Goal: Transaction & Acquisition: Purchase product/service

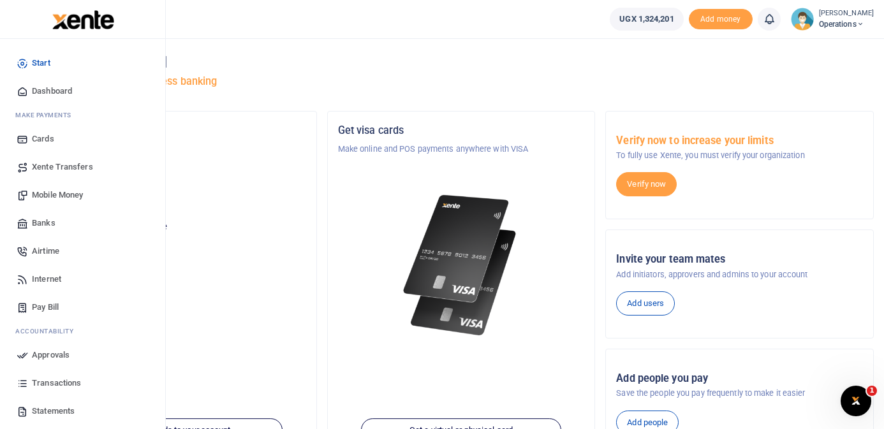
click at [56, 194] on span "Mobile Money" at bounding box center [57, 195] width 51 height 13
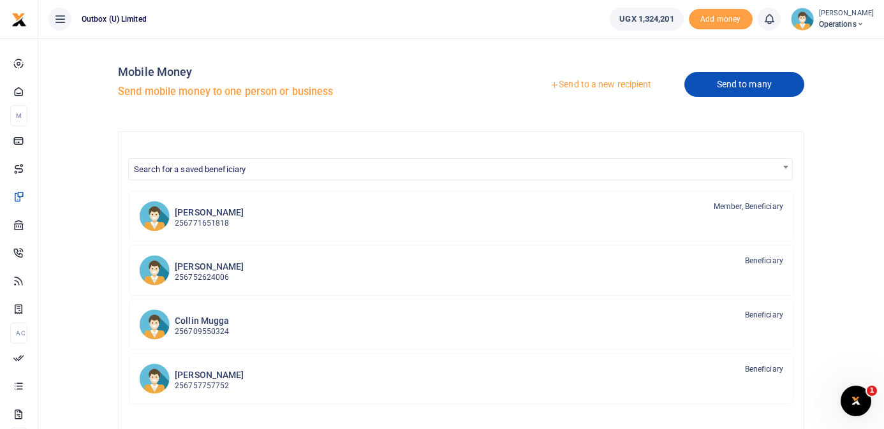
click at [735, 84] on link "Send to many" at bounding box center [745, 84] width 120 height 25
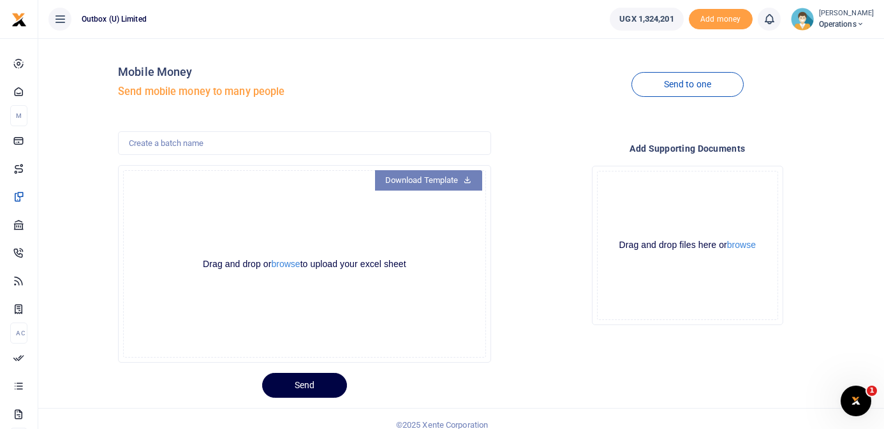
click at [454, 180] on link "Download Template" at bounding box center [428, 180] width 107 height 20
click at [286, 265] on button "browse" at bounding box center [285, 265] width 29 height 10
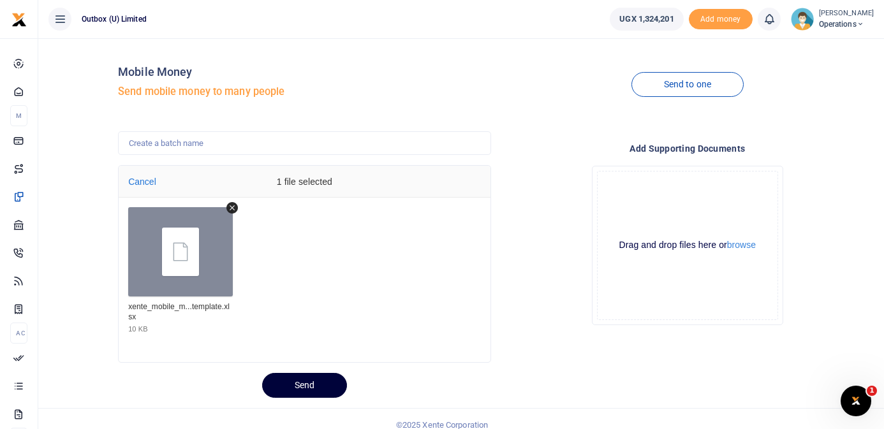
click at [313, 385] on button "Send" at bounding box center [304, 385] width 85 height 25
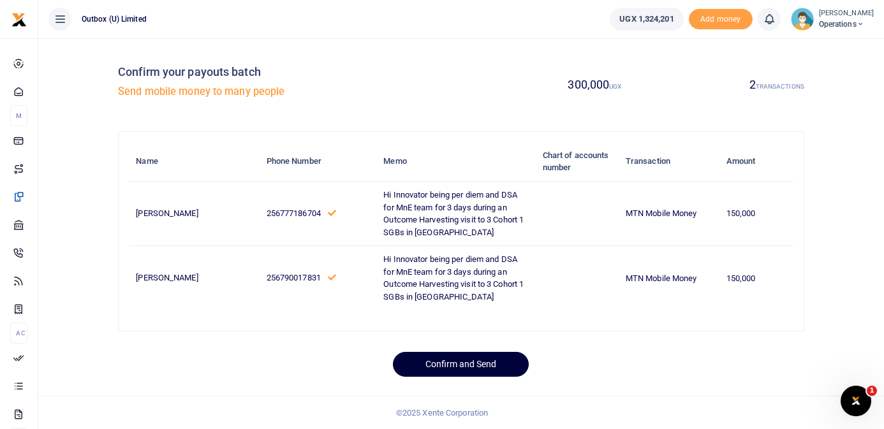
click at [459, 377] on button "Confirm and Send" at bounding box center [461, 364] width 136 height 25
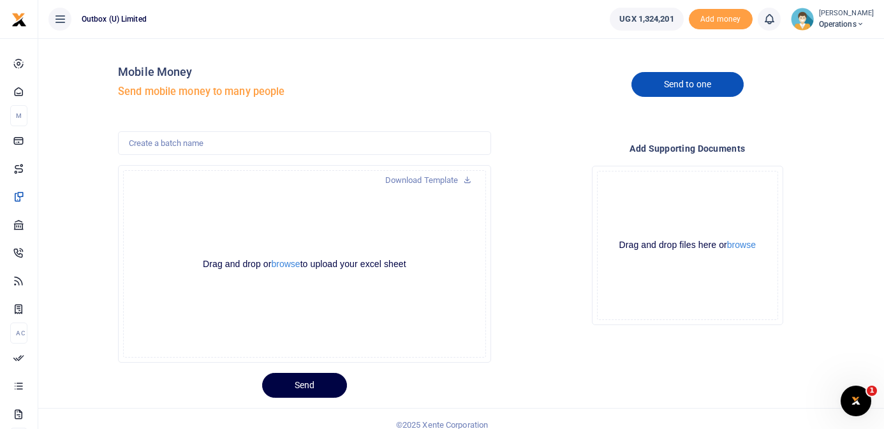
click at [686, 84] on link "Send to one" at bounding box center [688, 84] width 112 height 25
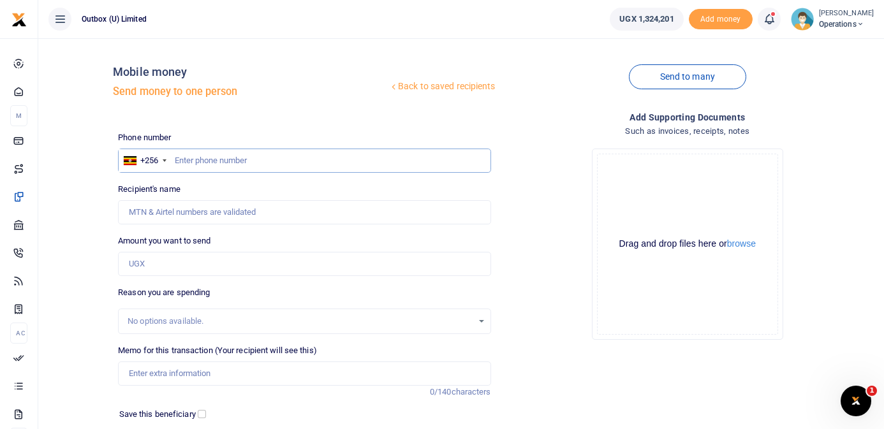
click at [332, 158] on input "text" at bounding box center [304, 161] width 373 height 24
type input "703322717"
type input "Abdallah Kizito"
type input "703322717"
click at [223, 269] on input "Amount you want to send" at bounding box center [304, 264] width 373 height 24
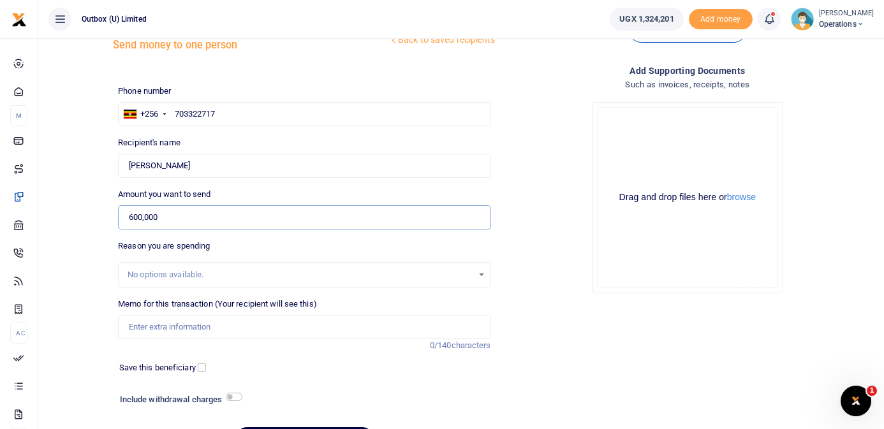
scroll to position [48, 0]
type input "600,000"
click at [205, 324] on input "Memo for this transaction (Your recipient will see this)" at bounding box center [304, 326] width 373 height 24
paste input "LA'SHALOM RESIDENCES (SRL) LIMITED"
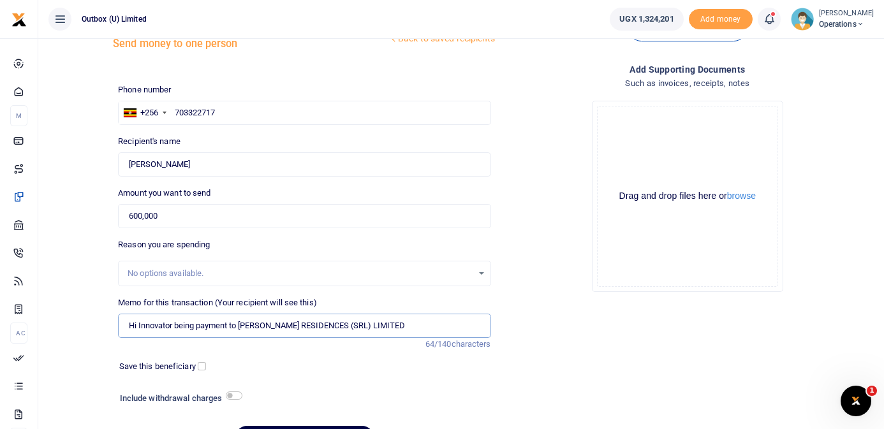
click at [251, 325] on input "Hi Innovator being payment to LA'SHALOM RESIDENCES (SRL) LIMITED" at bounding box center [304, 326] width 373 height 24
click at [404, 327] on input "Hi Innovator being payment to LA SHALOM RESIDENCES (SRL) LIMITED" at bounding box center [304, 326] width 373 height 24
paste input "125758040401"
click at [481, 326] on input "Hi Innovator being payment to LA SHALOM RESIDENCES (SRL) LIMITED FDN 1257580404…" at bounding box center [304, 326] width 373 height 24
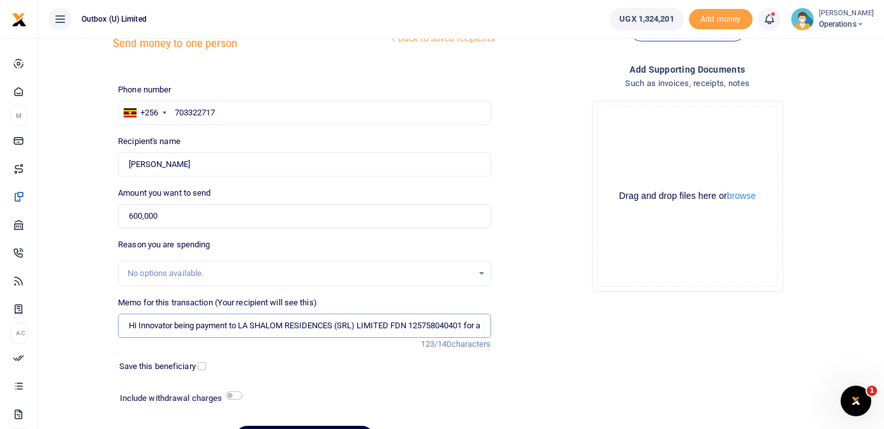
click at [477, 328] on input "Hi Innovator being payment to LA SHALOM RESIDENCES (SRL) LIMITED FDN 1257580404…" at bounding box center [304, 326] width 373 height 24
click at [471, 324] on input "Hi Innovator being payment to LA SHALOM RESIDENCES (SRL) LIMITED FDN 1257580404…" at bounding box center [304, 326] width 373 height 24
click at [470, 323] on input "Hi Innovator being payment to LA SHALOM RESIDENCES (SRL) LIMITED FDN 1257580404…" at bounding box center [304, 326] width 373 height 24
drag, startPoint x: 361, startPoint y: 327, endPoint x: 339, endPoint y: 323, distance: 22.0
click at [339, 323] on input "Hi Innovator being payment to LA SHALOM RESIDENCES (SRL) LIMITED FDN 1257580404…" at bounding box center [304, 326] width 373 height 24
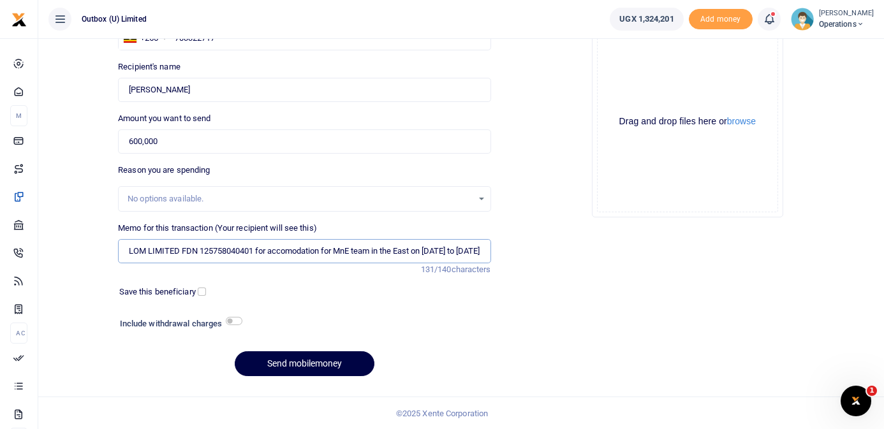
scroll to position [123, 0]
drag, startPoint x: 226, startPoint y: 251, endPoint x: 172, endPoint y: 253, distance: 54.9
click at [172, 253] on input "Hi Innovator being payment to LA SHALOM LIMITED FDN 125758040401 for accomodati…" at bounding box center [304, 251] width 373 height 24
type input "Hi Innovator being payment to LA SHALOM LIMITED FDN 125758040401 for accomodati…"
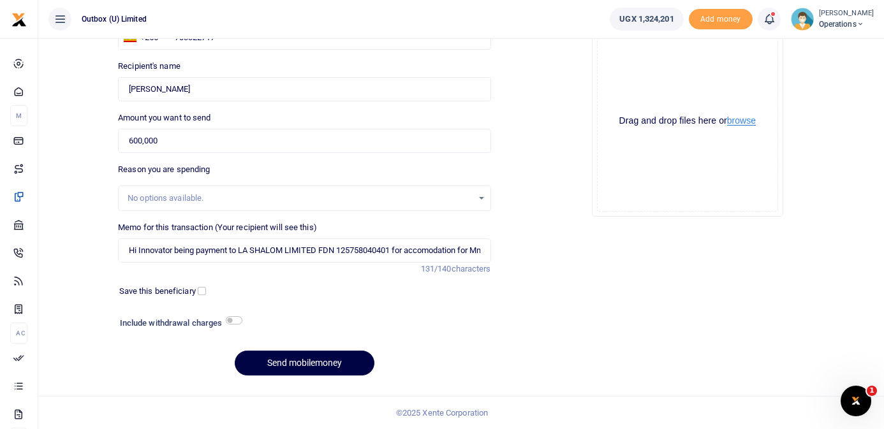
click at [748, 123] on button "browse" at bounding box center [741, 121] width 29 height 10
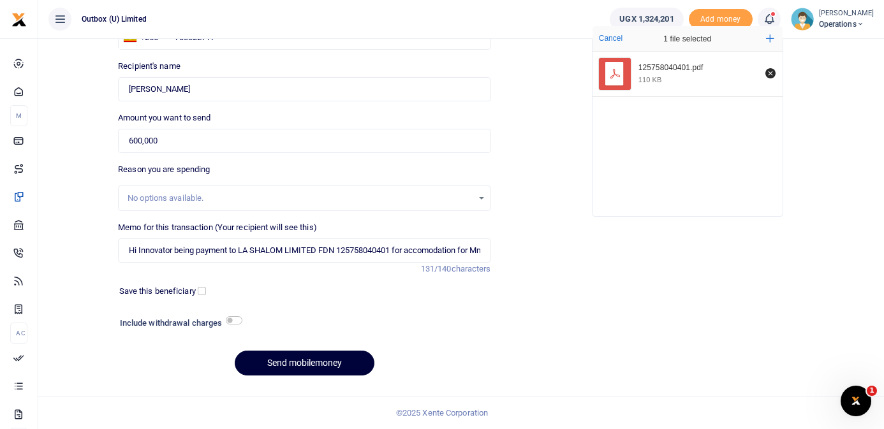
click at [315, 364] on button "Send mobilemoney" at bounding box center [305, 363] width 140 height 25
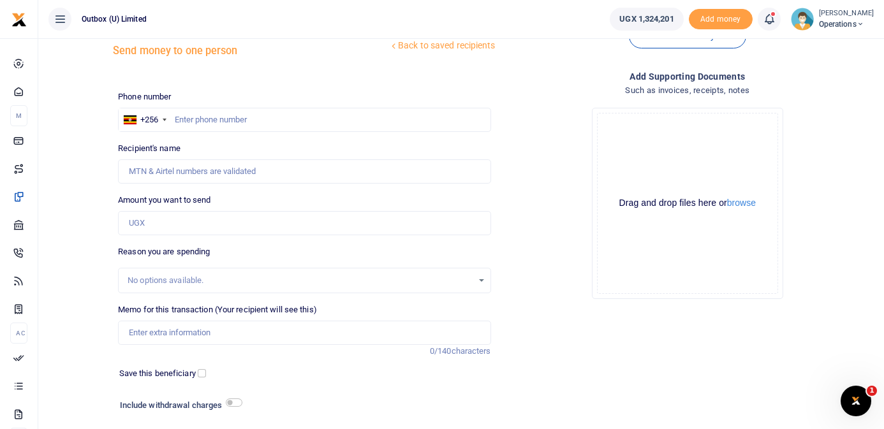
scroll to position [31, 0]
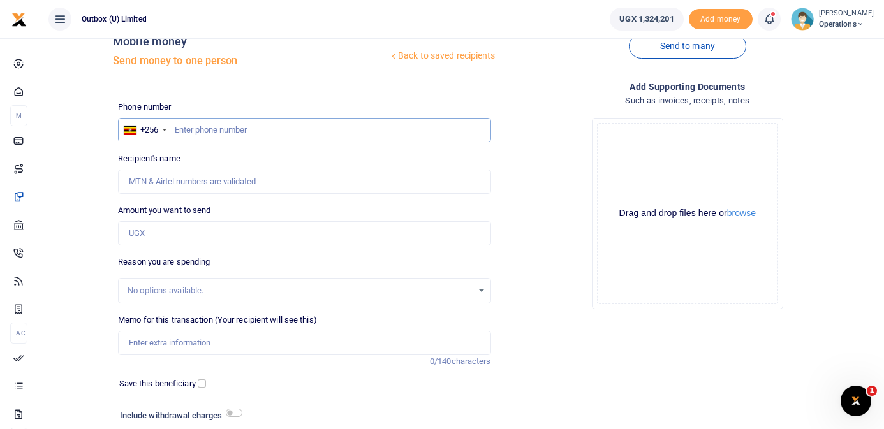
click at [216, 130] on input "text" at bounding box center [304, 130] width 373 height 24
type input "705943980"
click at [253, 89] on div "Back to saved recipients Mobile money Send money to one person" at bounding box center [304, 54] width 383 height 73
type input "Aisha Nairuba"
click at [239, 231] on input "Amount you want to send" at bounding box center [304, 233] width 373 height 24
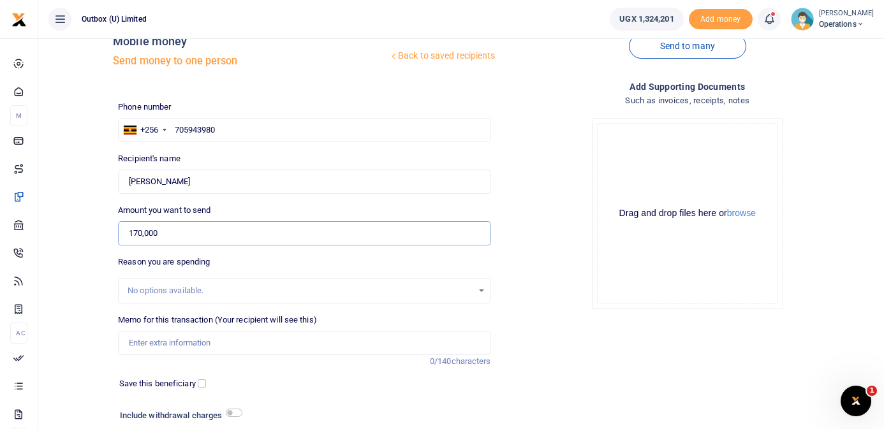
type input "170,000"
click at [239, 346] on input "Memo for this transaction (Your recipient will see this)" at bounding box center [304, 343] width 373 height 24
click at [517, 229] on div "Drop your files here Drag and drop files here or browse Powered by Uppy" at bounding box center [687, 214] width 373 height 212
click at [232, 338] on input "Memo for this transaction (Your recipient will see this)" at bounding box center [304, 343] width 373 height 24
type input "OULOPS being purchase of tissues for office use"
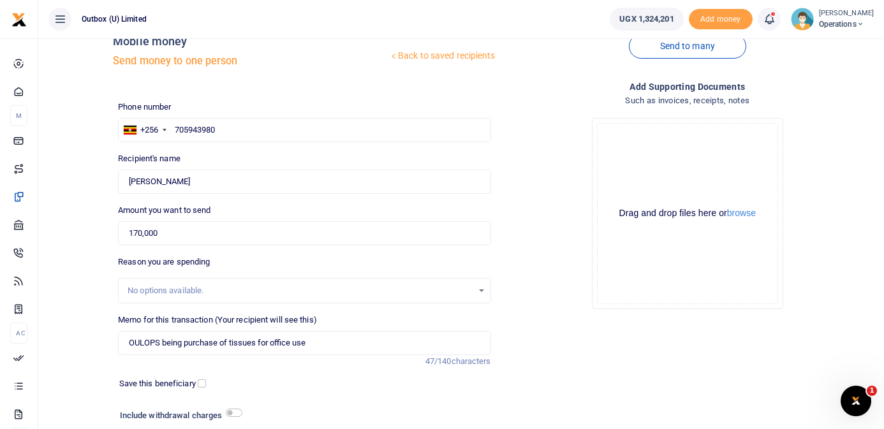
click at [427, 386] on div "Save this beneficiary" at bounding box center [297, 384] width 366 height 13
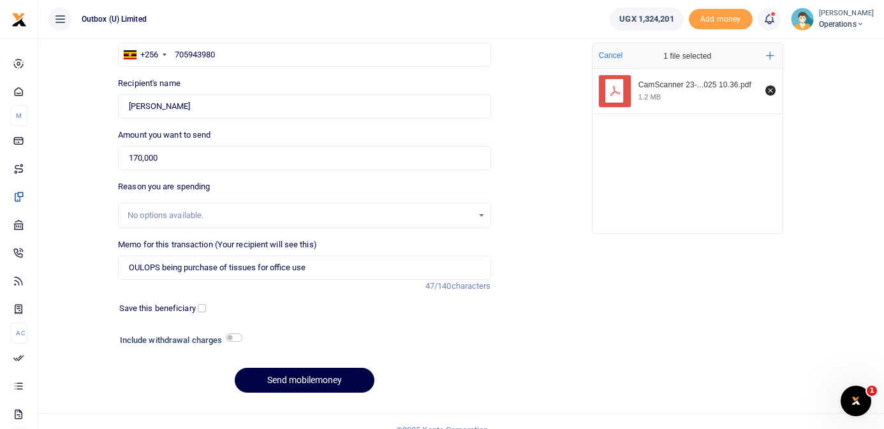
scroll to position [123, 0]
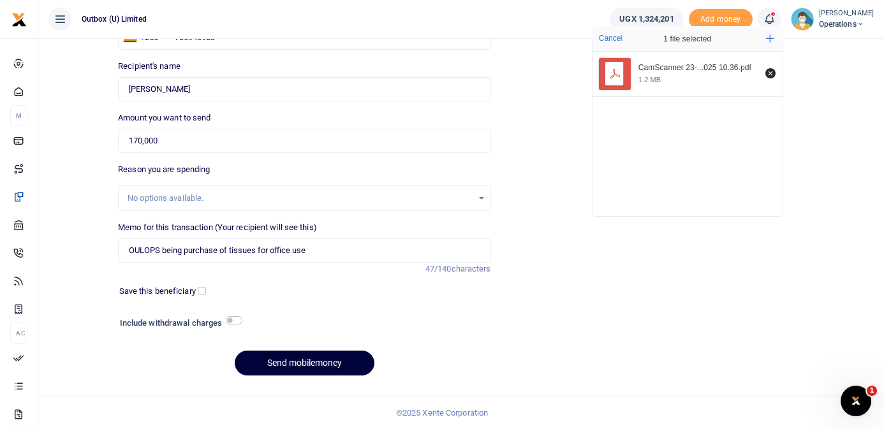
click at [318, 362] on button "Send mobilemoney" at bounding box center [305, 363] width 140 height 25
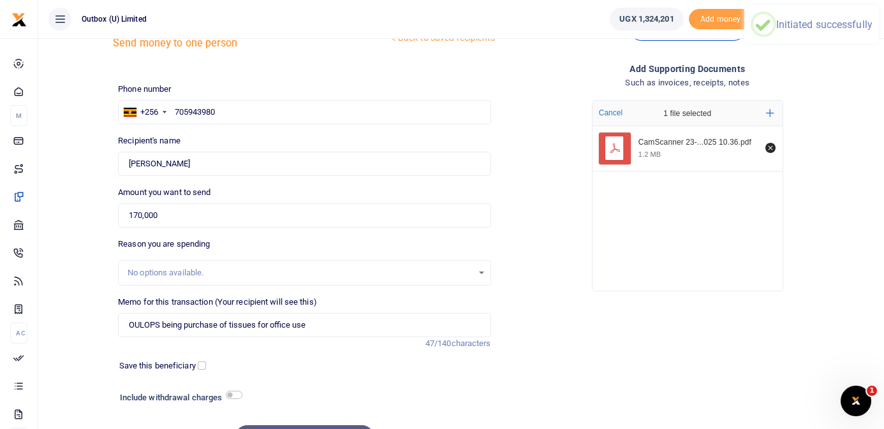
scroll to position [47, 0]
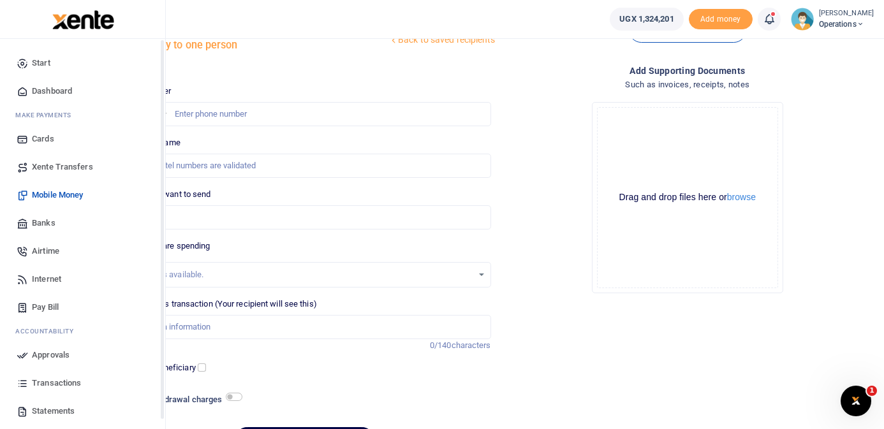
click at [40, 90] on span "Dashboard" at bounding box center [52, 91] width 40 height 13
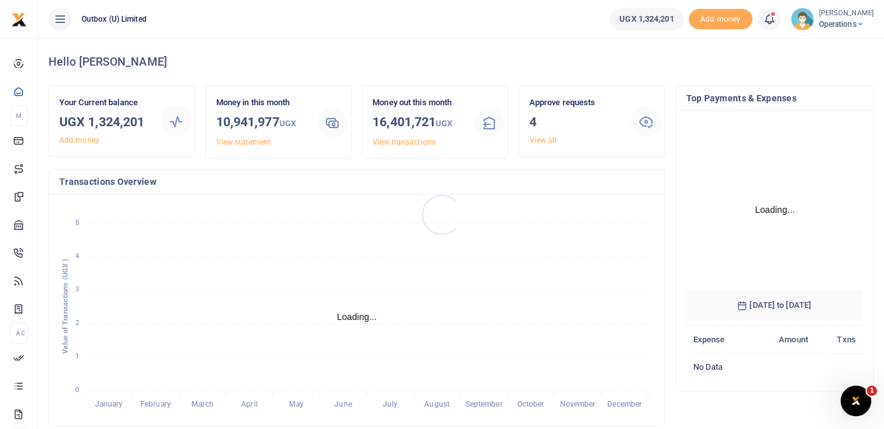
click at [546, 142] on div at bounding box center [442, 214] width 884 height 429
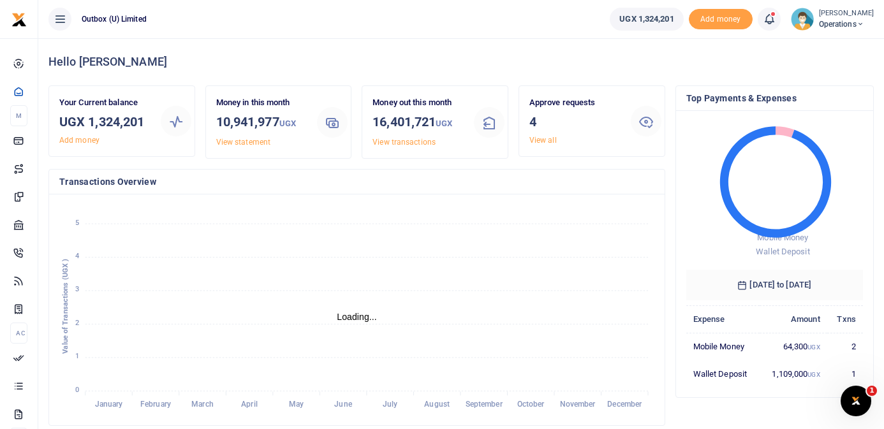
scroll to position [1, 1]
click at [546, 142] on link "View all" at bounding box center [542, 140] width 27 height 9
click at [549, 138] on link "View all" at bounding box center [542, 140] width 27 height 9
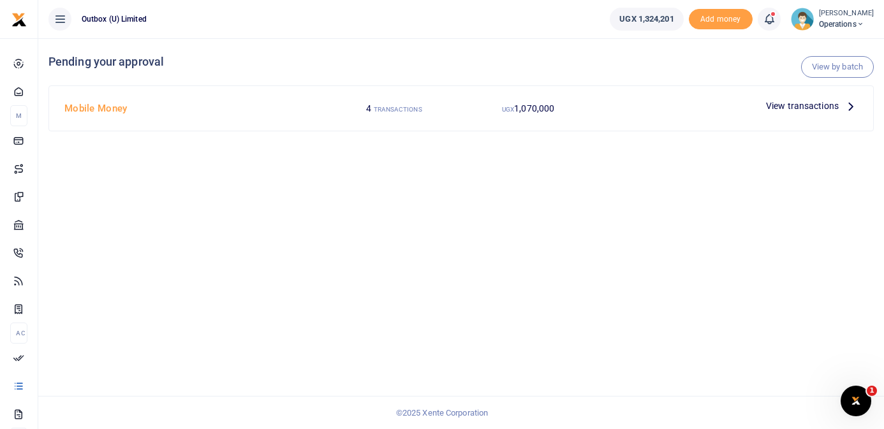
click at [850, 107] on icon at bounding box center [851, 106] width 14 height 14
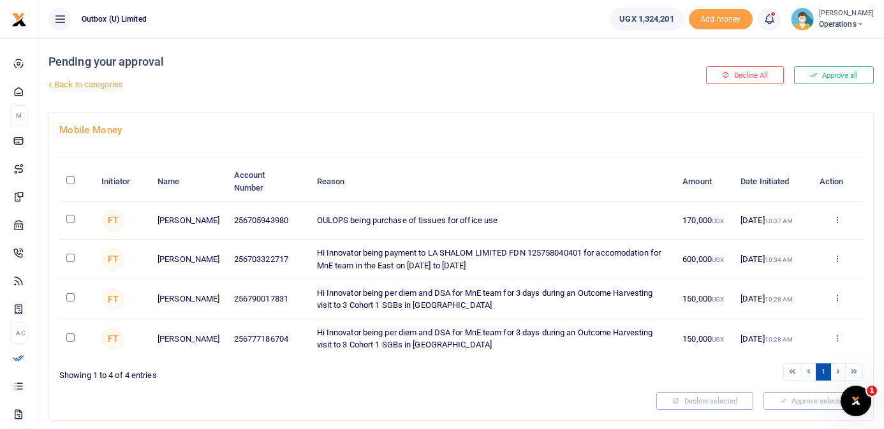
click at [71, 180] on input "\a \a : activate to sort column descending" at bounding box center [70, 180] width 8 height 8
checkbox input "true"
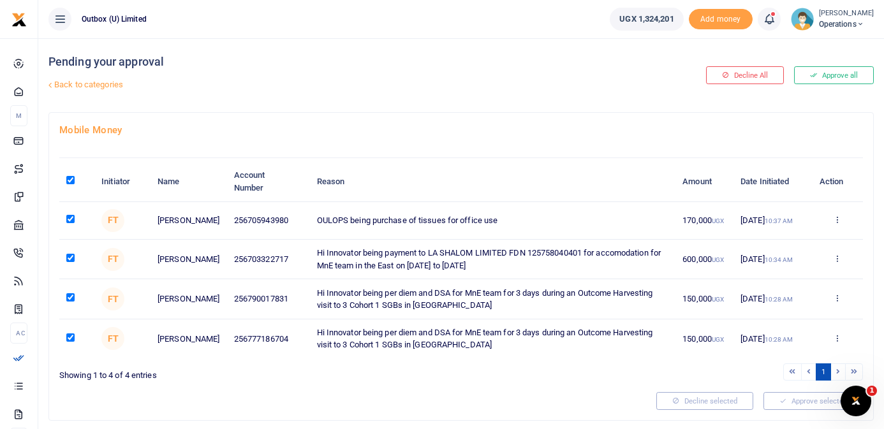
checkbox input "true"
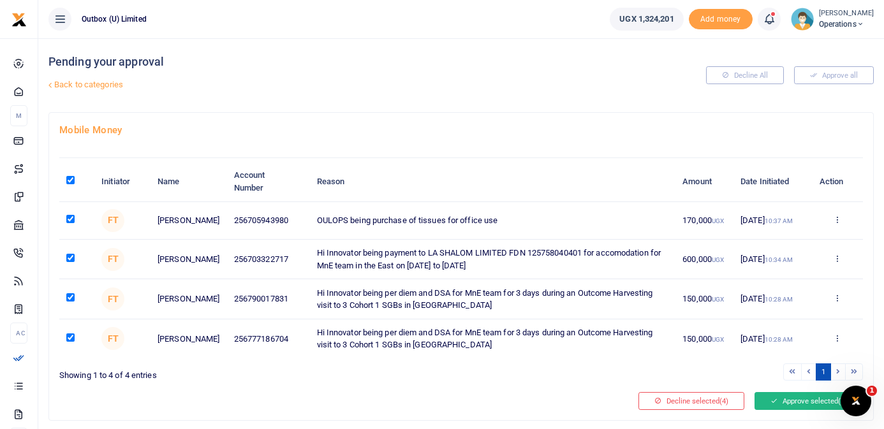
click at [807, 401] on button "Approve selected (4)" at bounding box center [809, 401] width 108 height 18
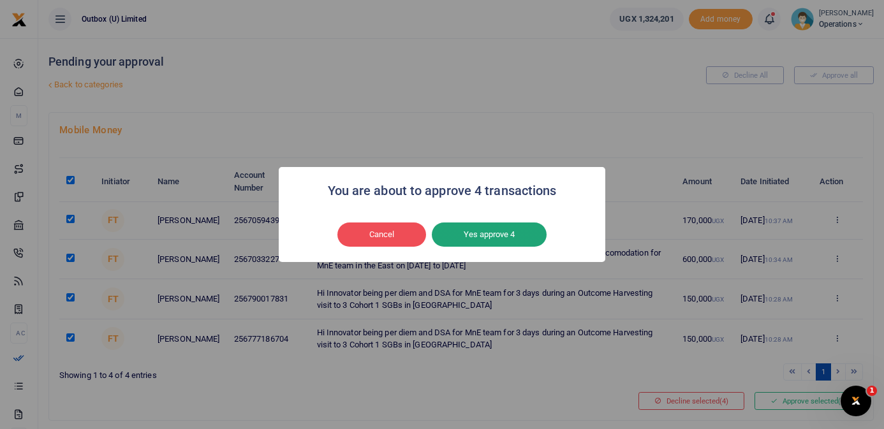
click at [515, 234] on button "Yes approve 4" at bounding box center [489, 235] width 115 height 24
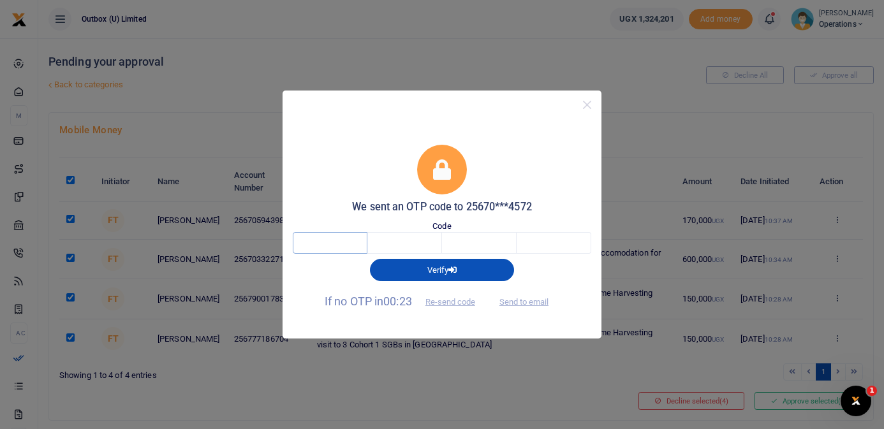
click at [352, 244] on input "text" at bounding box center [330, 243] width 75 height 22
type input "7"
type input "8"
type input "1"
type input "9"
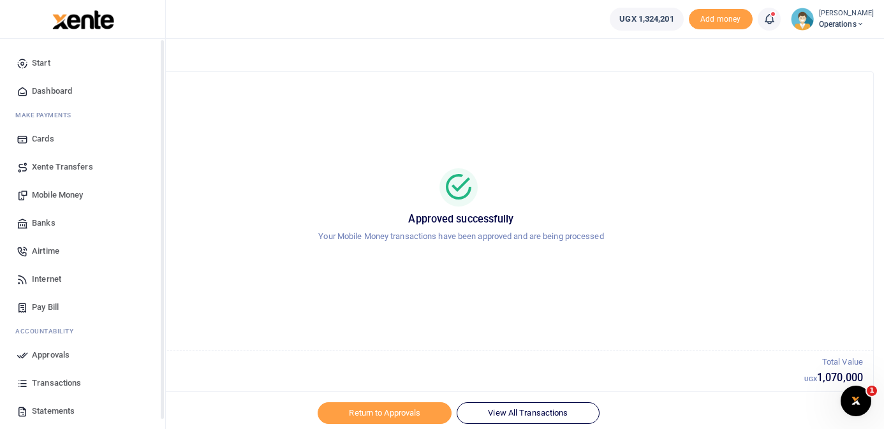
click at [36, 88] on span "Dashboard" at bounding box center [52, 91] width 40 height 13
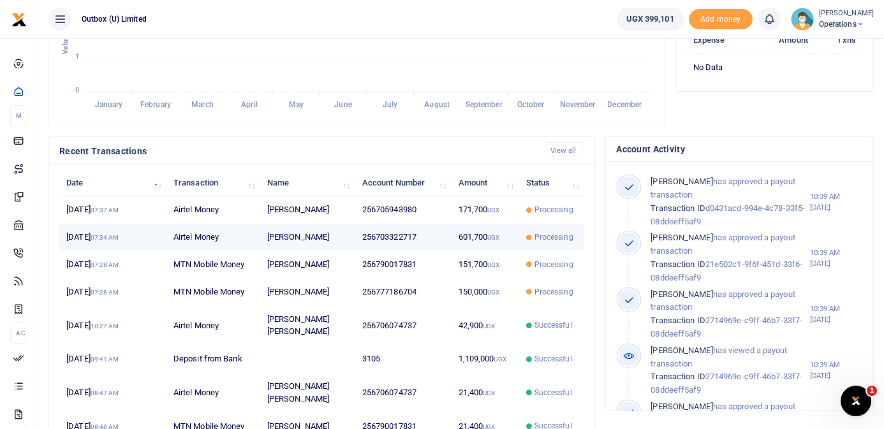
scroll to position [332, 0]
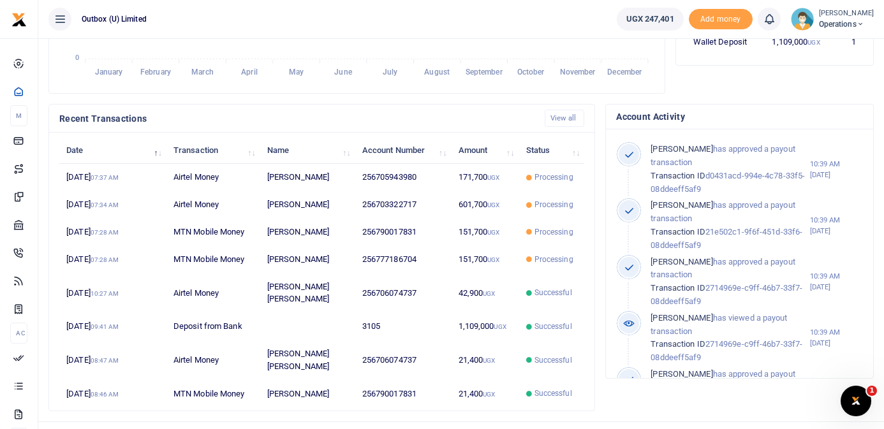
scroll to position [1, 1]
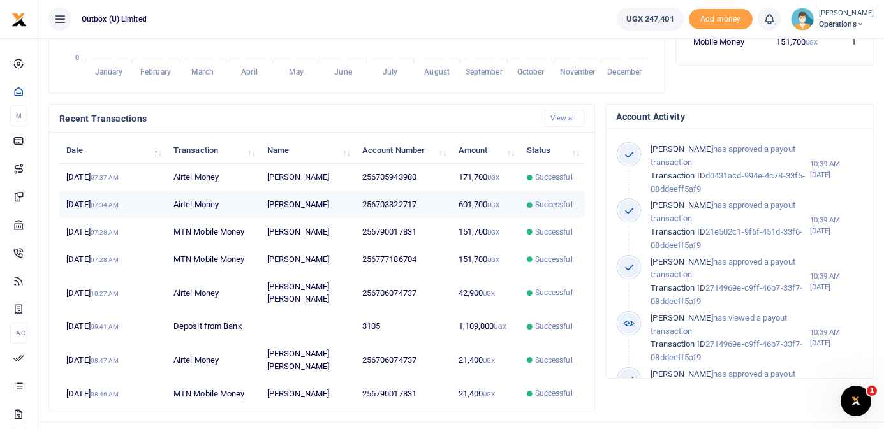
scroll to position [1, 1]
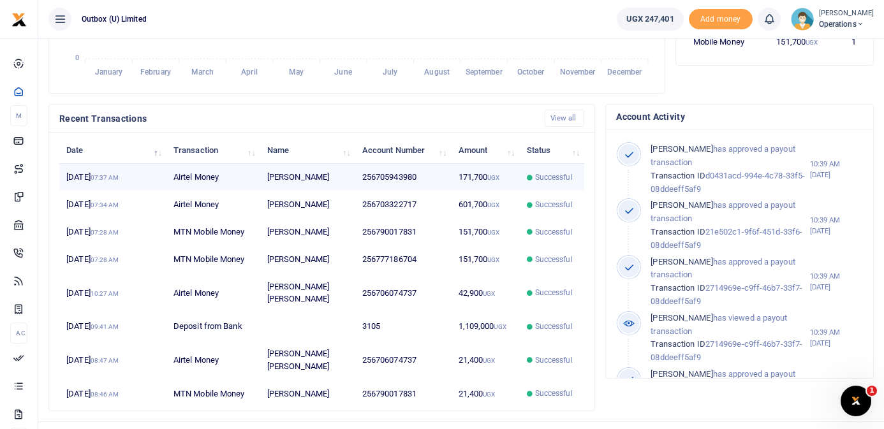
click at [311, 180] on td "[PERSON_NAME]" at bounding box center [307, 177] width 95 height 27
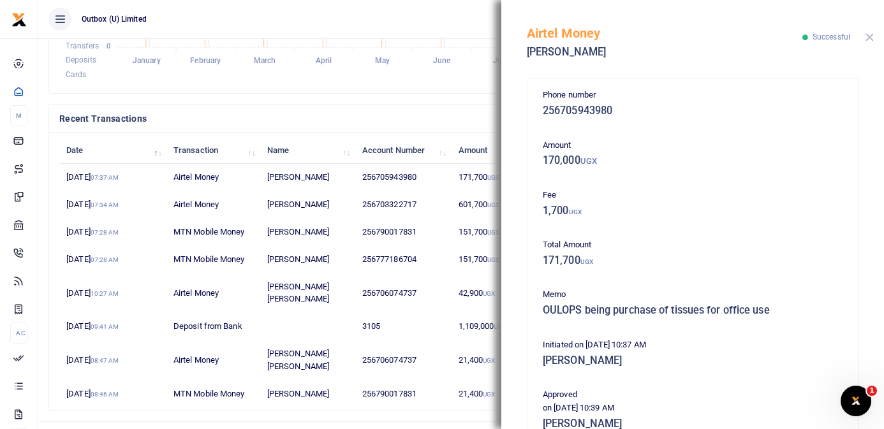
click at [868, 39] on button "Close" at bounding box center [870, 37] width 8 height 8
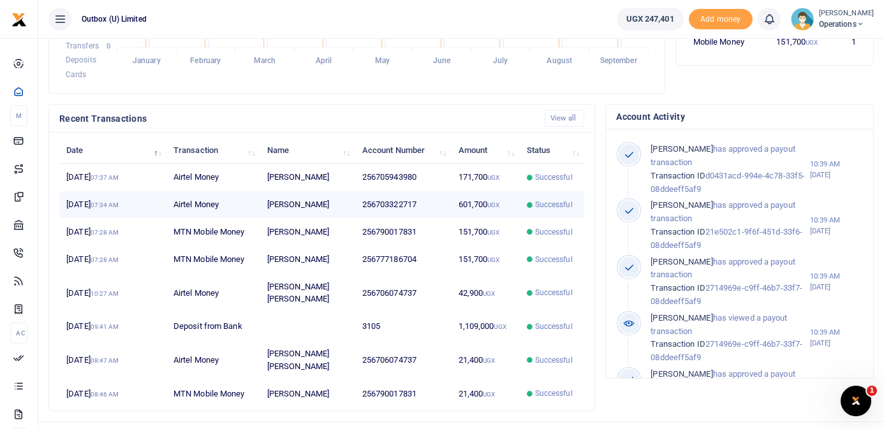
click at [362, 202] on td "256703322717" at bounding box center [403, 204] width 96 height 27
